Goal: Task Accomplishment & Management: Use online tool/utility

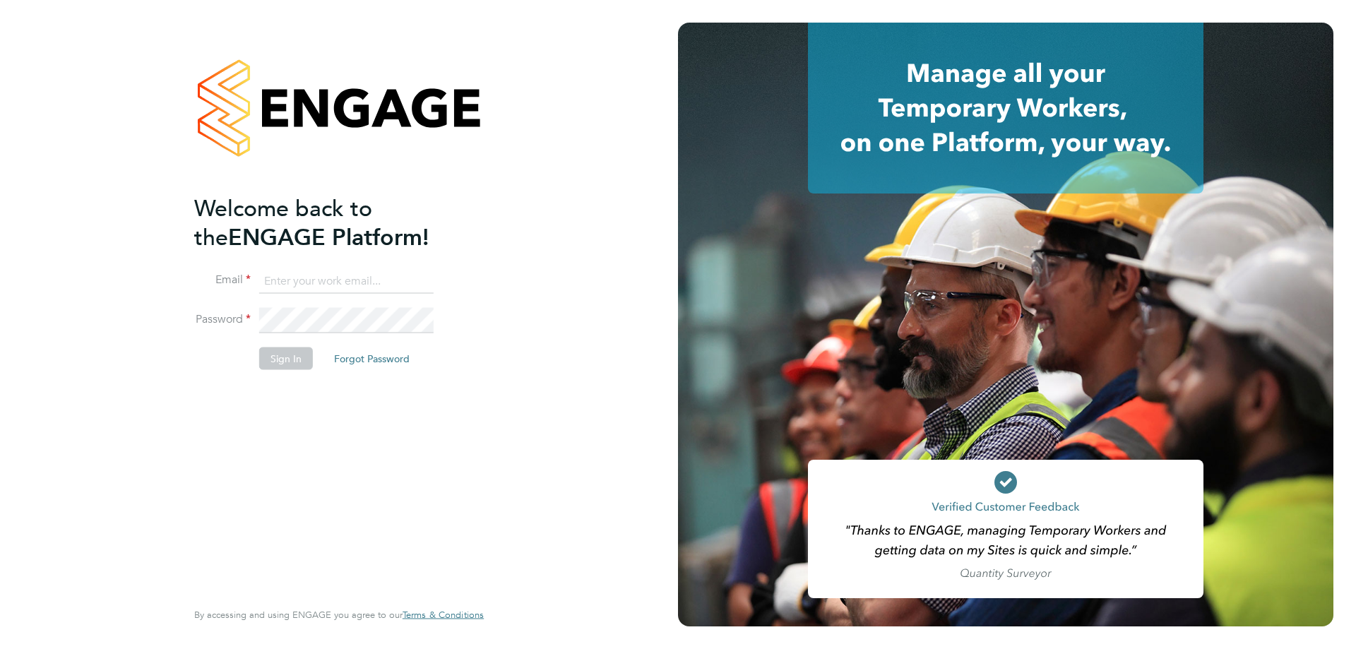
type input "[EMAIL_ADDRESS][DOMAIN_NAME]"
click at [282, 363] on button "Sign In" at bounding box center [286, 358] width 54 height 23
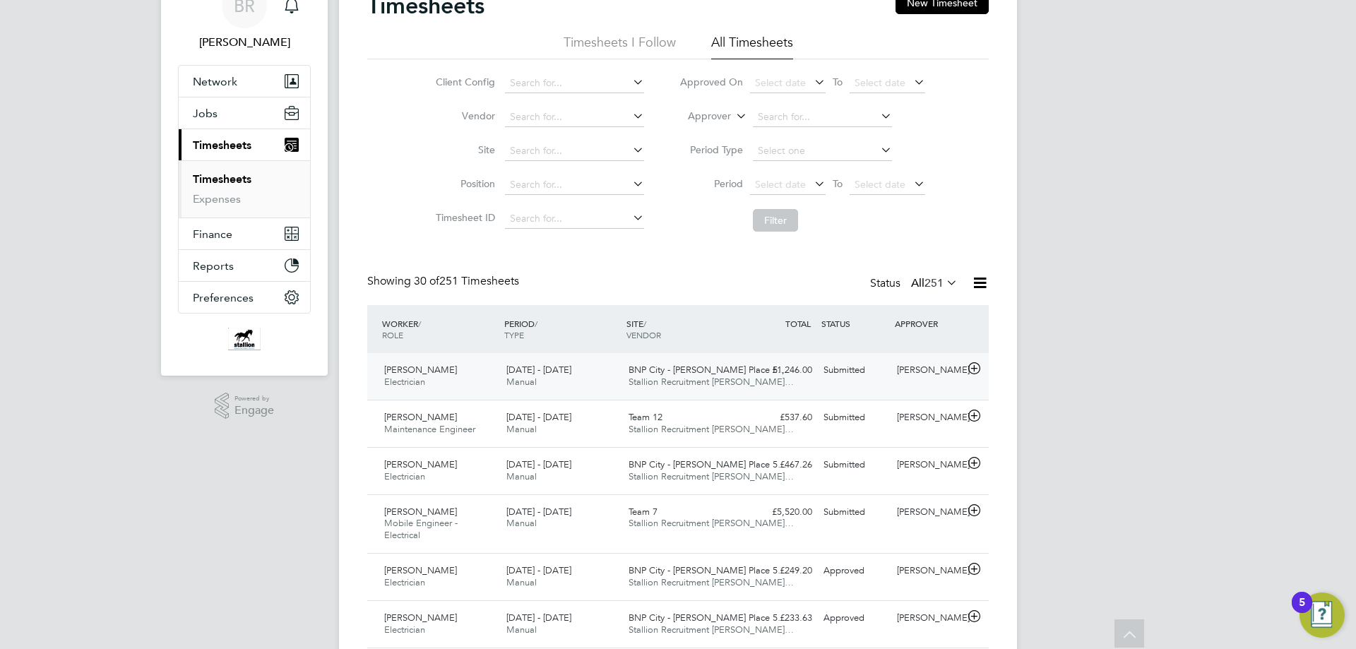
click at [974, 370] on icon at bounding box center [974, 368] width 18 height 11
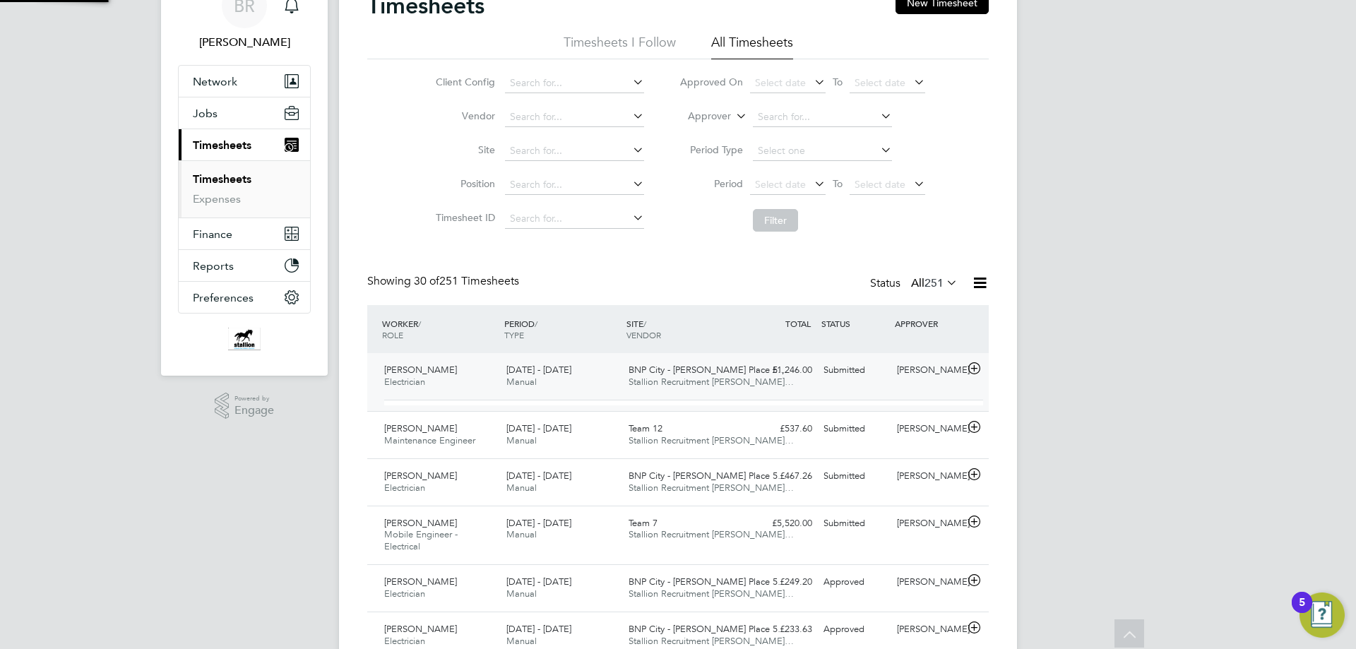
scroll to position [24, 138]
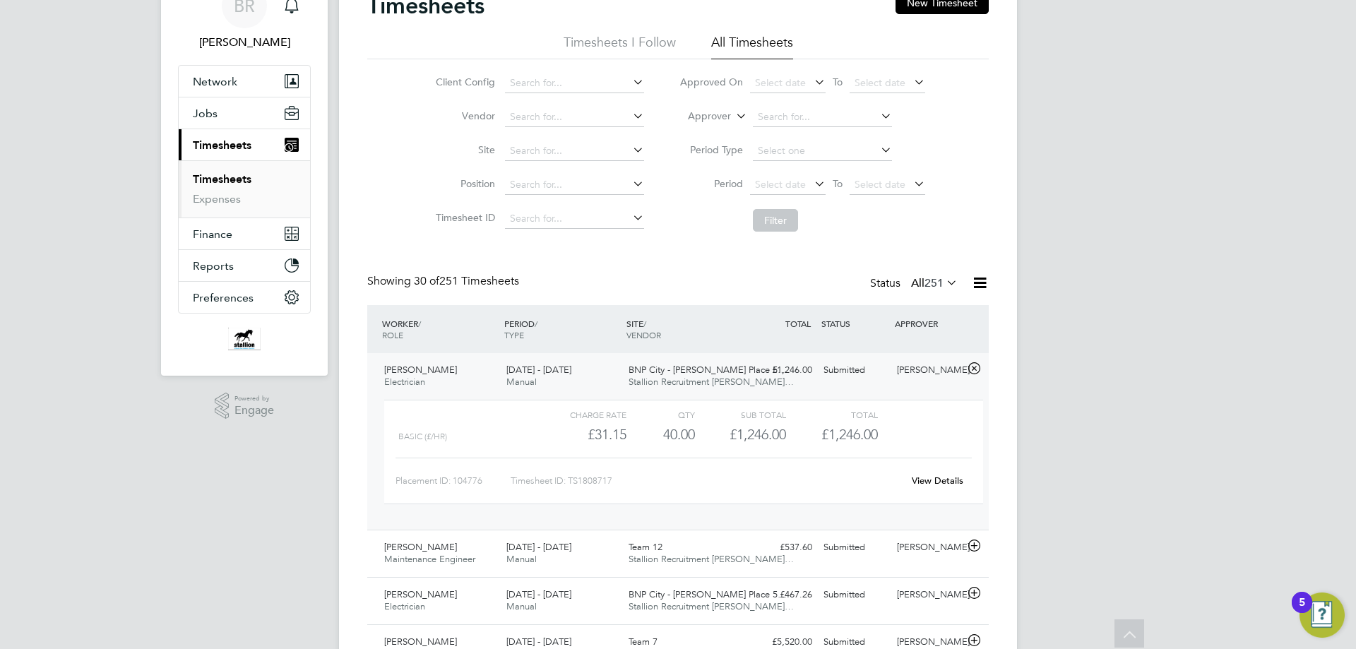
click at [974, 370] on icon at bounding box center [974, 368] width 18 height 11
